Goal: Check status: Check status

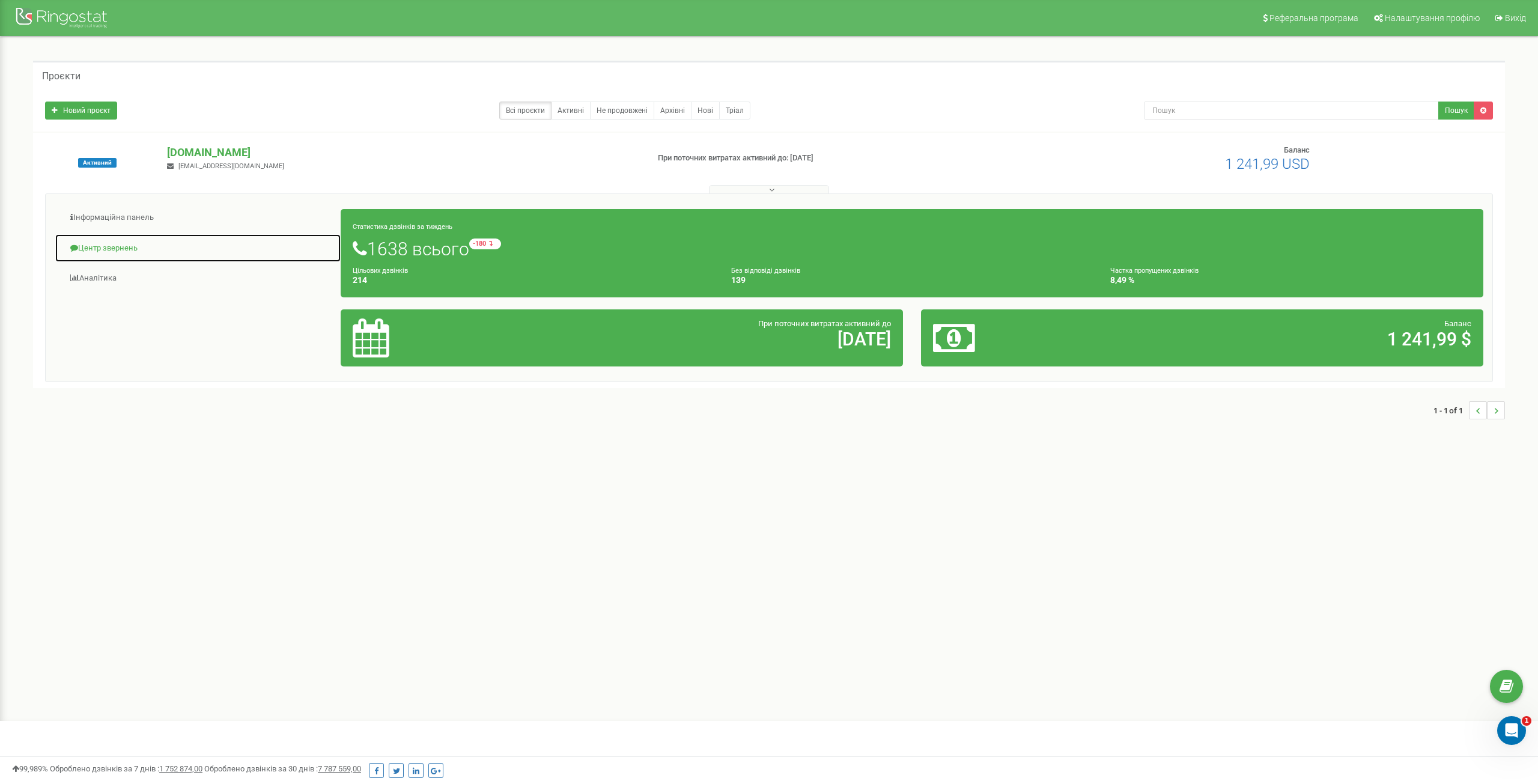
click at [126, 245] on link "Центр звернень" at bounding box center [198, 248] width 287 height 29
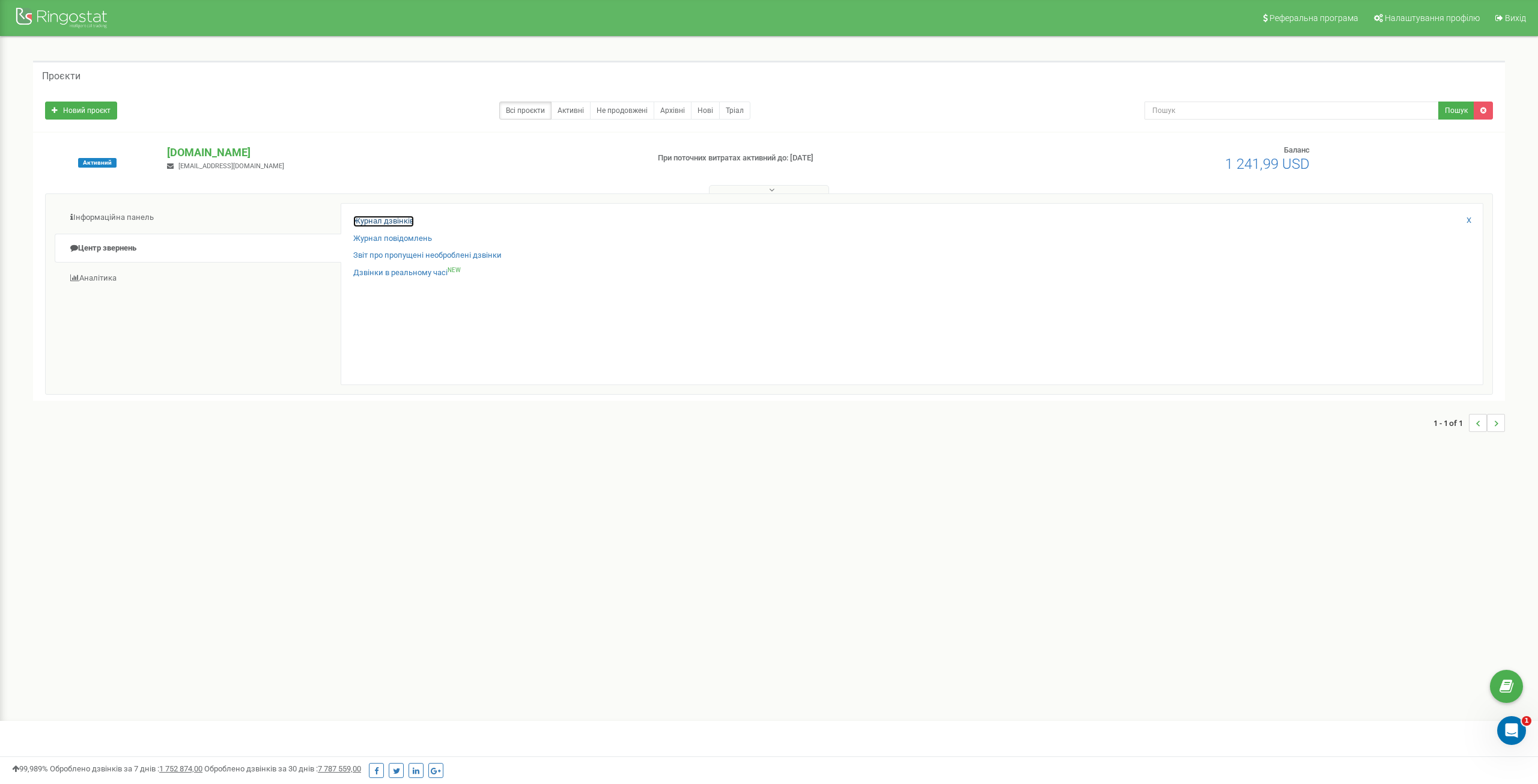
click at [392, 218] on link "Журнал дзвінків" at bounding box center [383, 221] width 61 height 11
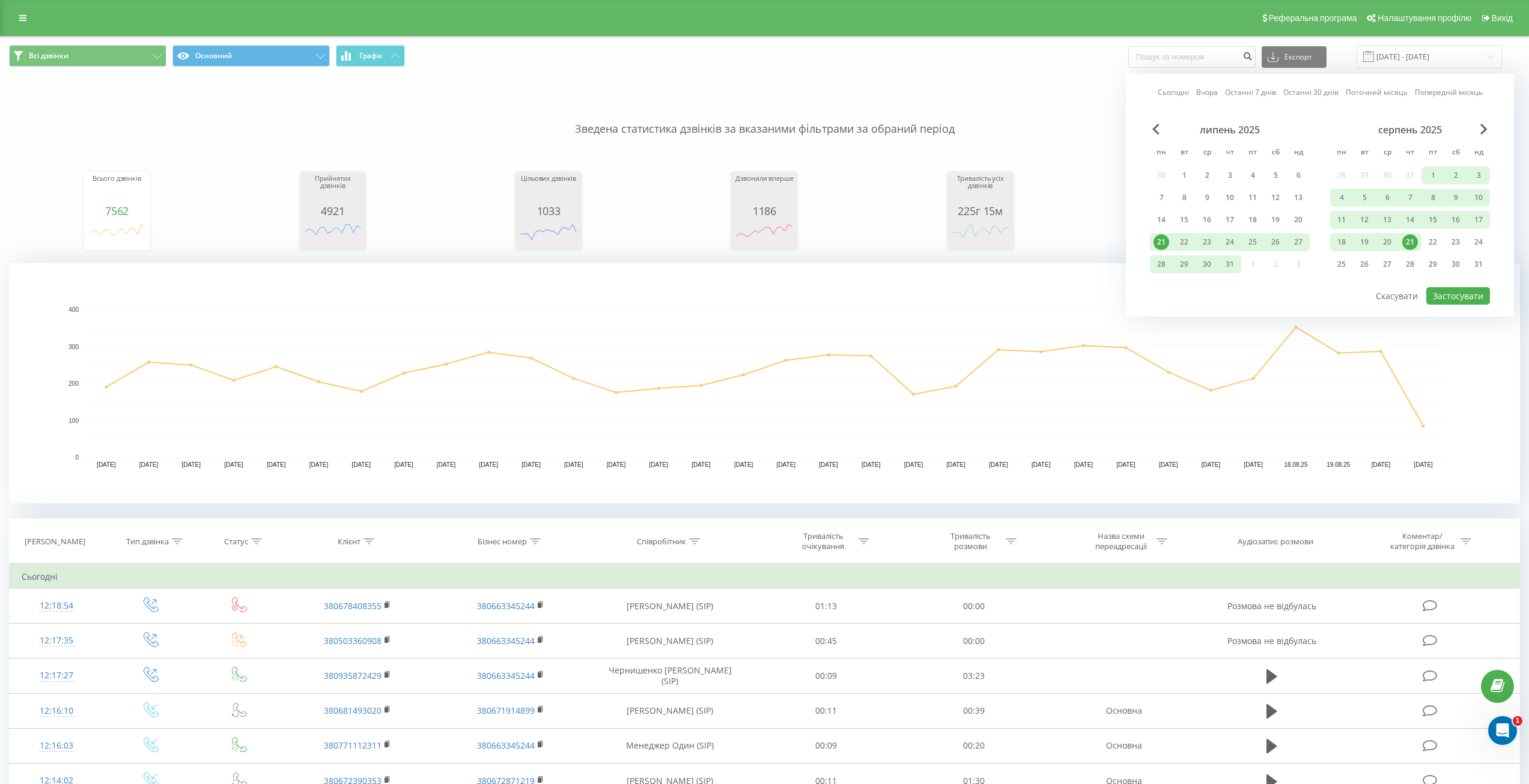
click at [1416, 242] on div "21" at bounding box center [1409, 241] width 15 height 15
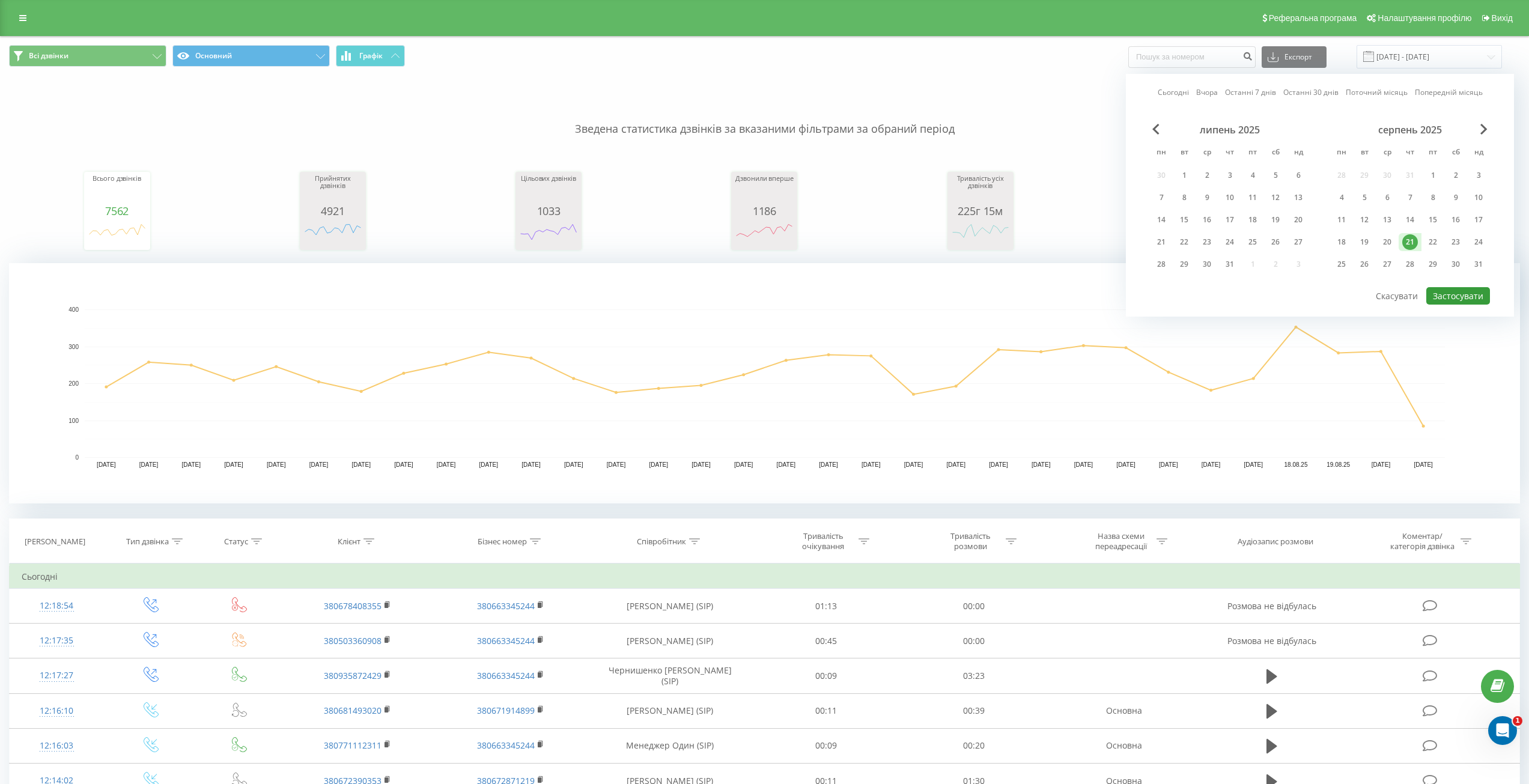
click at [1456, 295] on button "Застосувати" at bounding box center [1458, 296] width 64 height 17
type input "21.08.2025 - 21.08.2025"
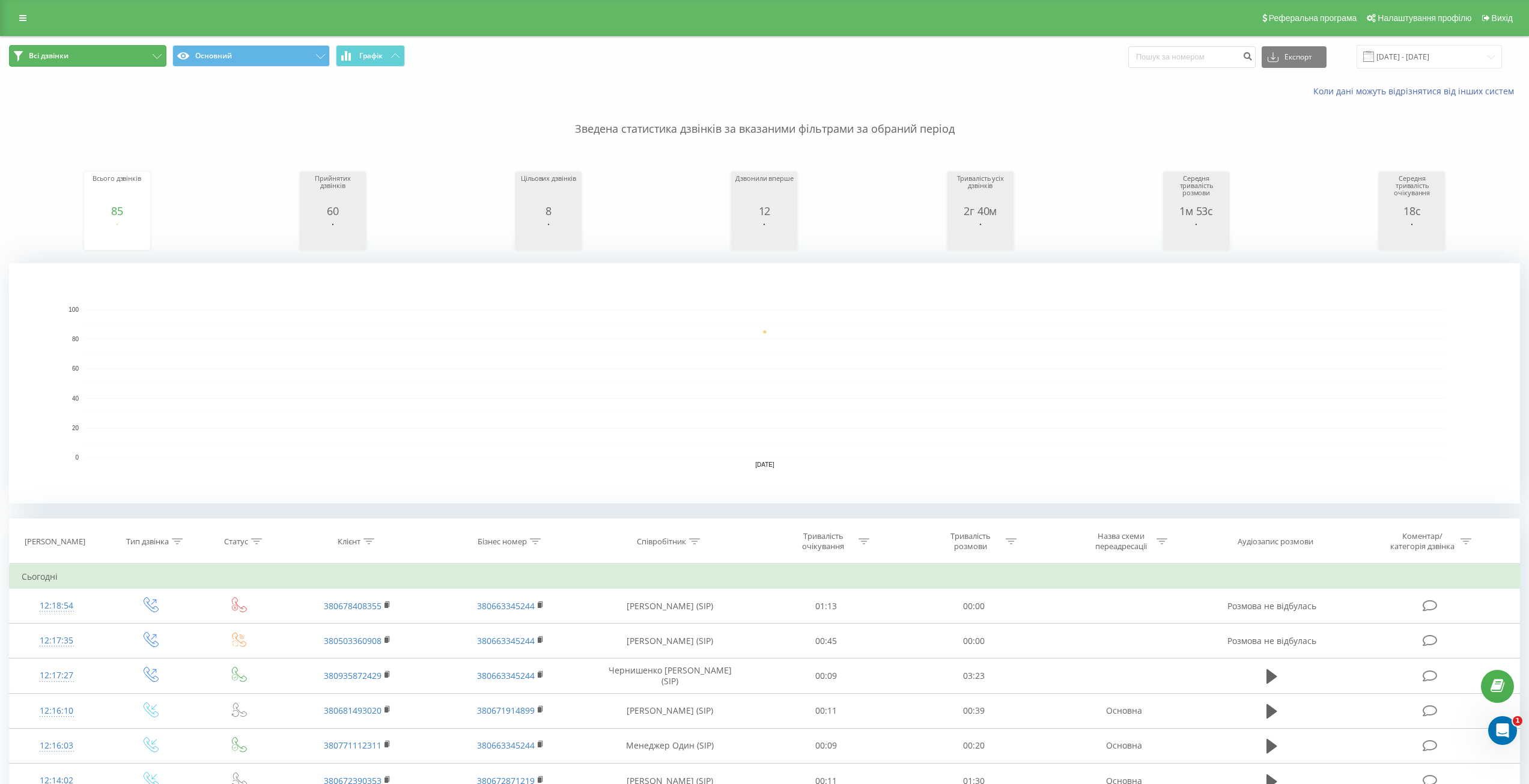
click at [108, 55] on button "Всі дзвінки" at bounding box center [88, 56] width 158 height 22
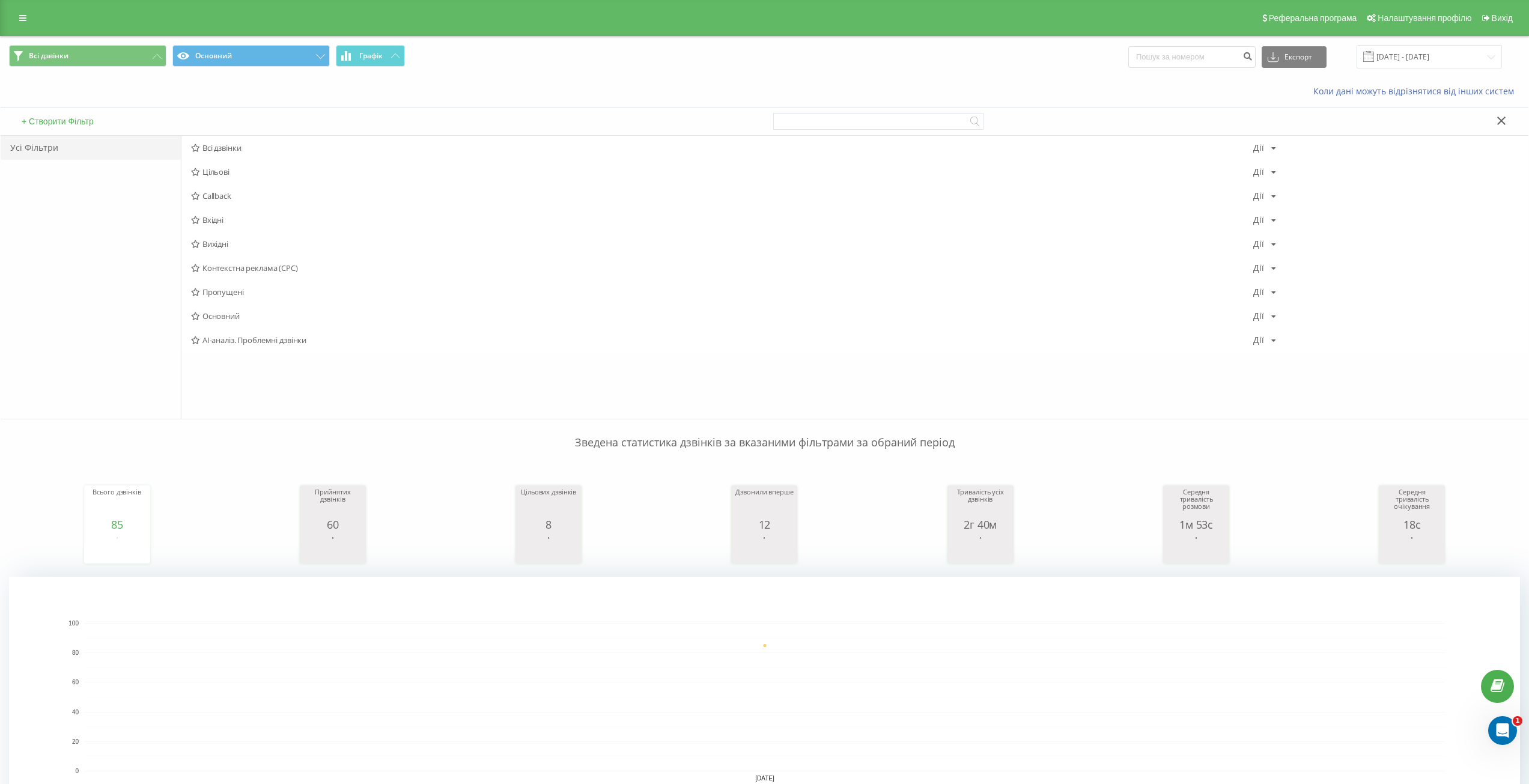
click at [214, 219] on span "Вхідні" at bounding box center [722, 219] width 1062 height 9
